Goal: Task Accomplishment & Management: Manage account settings

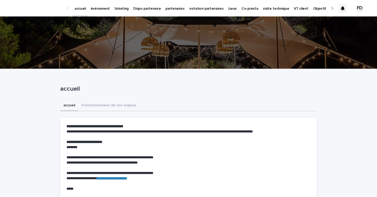
click at [103, 5] on p "événement" at bounding box center [99, 5] width 19 height 11
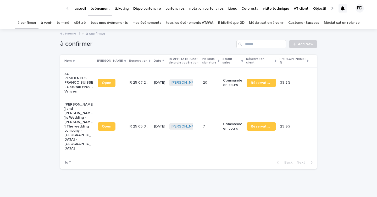
click at [236, 127] on p "Commande en cours" at bounding box center [232, 126] width 19 height 9
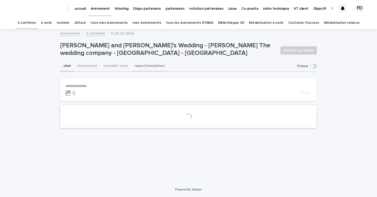
click at [91, 67] on button "événement" at bounding box center [87, 66] width 26 height 11
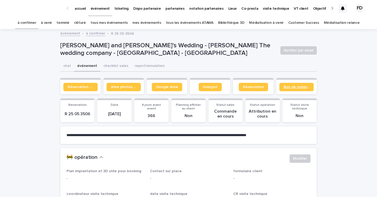
click at [288, 87] on span "Bon de commande" at bounding box center [296, 87] width 26 height 4
click at [39, 24] on div "à confirmer" at bounding box center [27, 23] width 24 height 12
click at [50, 26] on link "à venir" at bounding box center [46, 23] width 11 height 12
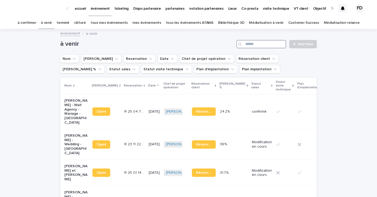
click at [271, 45] on input "Search" at bounding box center [261, 44] width 50 height 8
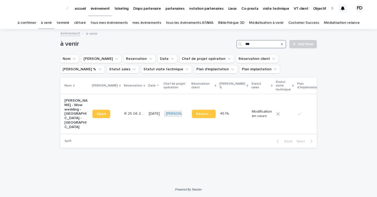
type input "***"
click at [128, 124] on td "R 25 06 2861 R 25 06 2861" at bounding box center [134, 113] width 24 height 39
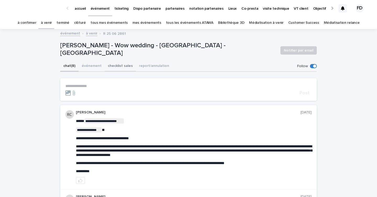
click at [114, 67] on button "checklist sales" at bounding box center [120, 66] width 31 height 11
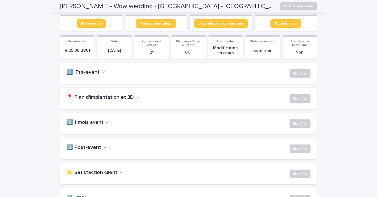
click at [125, 98] on h2 "📍 Plan d'implantation et 3D" at bounding box center [99, 97] width 67 height 6
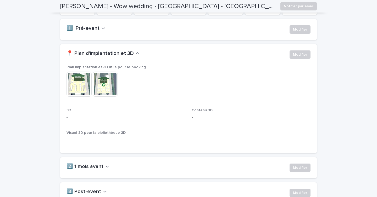
scroll to position [107, 0]
click at [299, 52] on button "Modifier" at bounding box center [299, 54] width 21 height 8
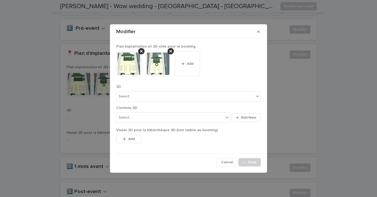
click at [144, 51] on div "Plan implantation et 3D utile pour le booking This file cannot be opened Downlo…" at bounding box center [188, 64] width 144 height 40
click at [144, 51] on div at bounding box center [141, 51] width 6 height 6
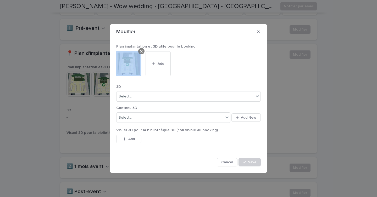
click at [144, 51] on div at bounding box center [141, 51] width 6 height 6
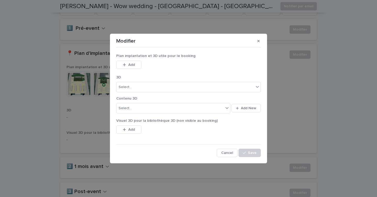
click at [127, 67] on button "Add" at bounding box center [128, 65] width 25 height 8
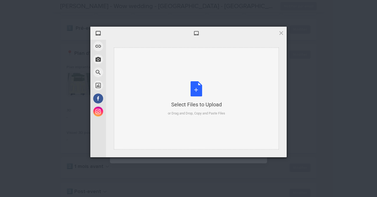
click at [197, 83] on div "Select Files to Upload or Drag and Drop, Copy and Paste Files" at bounding box center [196, 98] width 57 height 35
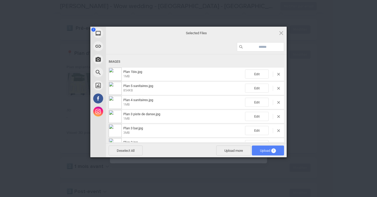
click at [265, 150] on span "Upload 7" at bounding box center [268, 151] width 16 height 4
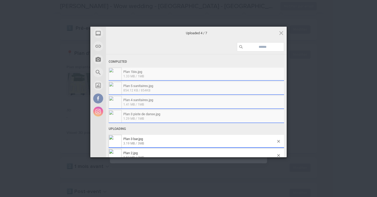
scroll to position [21, 0]
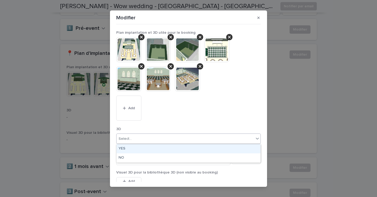
click at [208, 143] on div "Select..." at bounding box center [184, 139] width 137 height 9
click at [155, 152] on div "YES" at bounding box center [188, 148] width 144 height 9
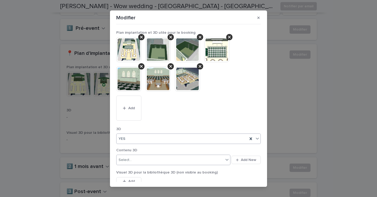
click at [147, 164] on div "Select..." at bounding box center [173, 160] width 114 height 10
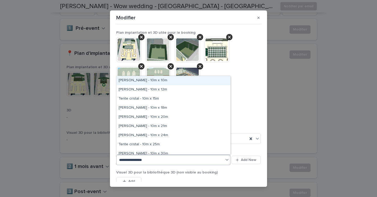
type input "**********"
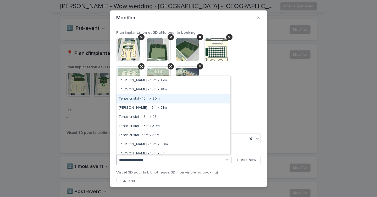
click at [152, 99] on div "Tente cristal - 15m x 20m" at bounding box center [173, 98] width 114 height 9
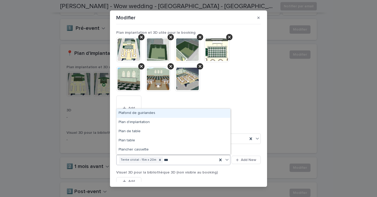
type input "****"
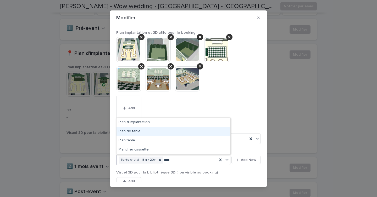
click at [146, 132] on div "Plan de table" at bounding box center [173, 131] width 114 height 9
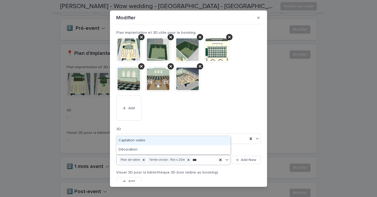
type input "****"
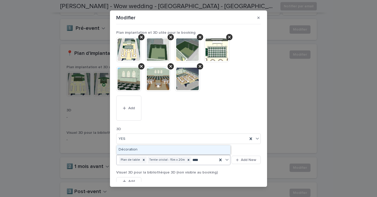
click at [153, 151] on div "Décoration" at bounding box center [173, 149] width 114 height 9
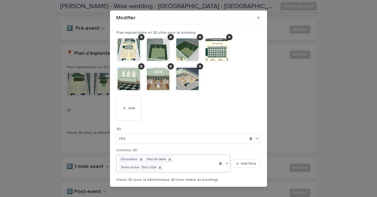
scroll to position [24, 0]
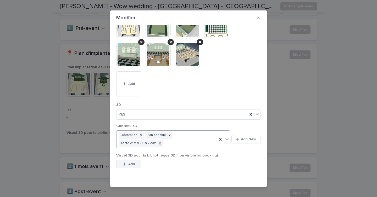
click at [126, 162] on div "button" at bounding box center [125, 164] width 5 height 4
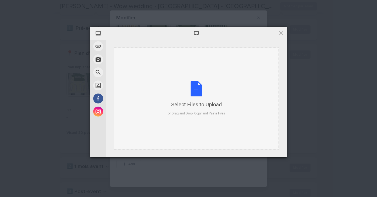
click at [183, 82] on div "Select Files to Upload or Drag and Drop, Copy and Paste Files" at bounding box center [196, 98] width 57 height 35
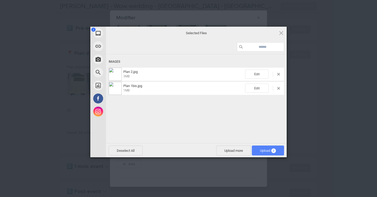
click at [269, 148] on span "Upload 2" at bounding box center [268, 151] width 32 height 10
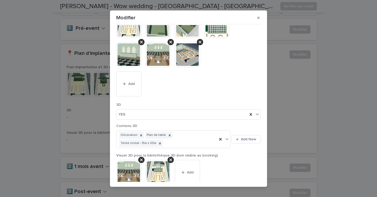
scroll to position [46, 0]
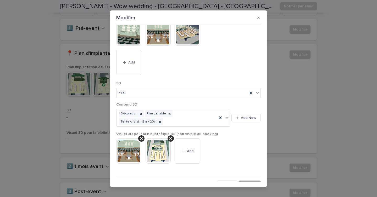
click at [246, 181] on button "Save" at bounding box center [249, 185] width 22 height 8
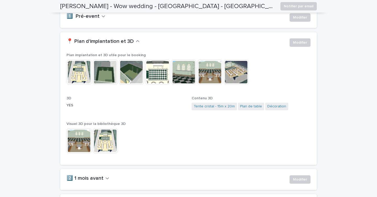
scroll to position [0, 0]
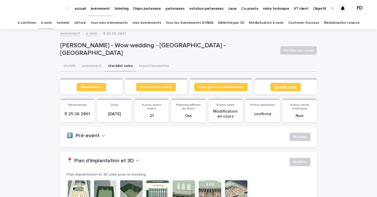
click at [299, 86] on link "Google drive" at bounding box center [285, 87] width 30 height 8
